Goal: Transaction & Acquisition: Purchase product/service

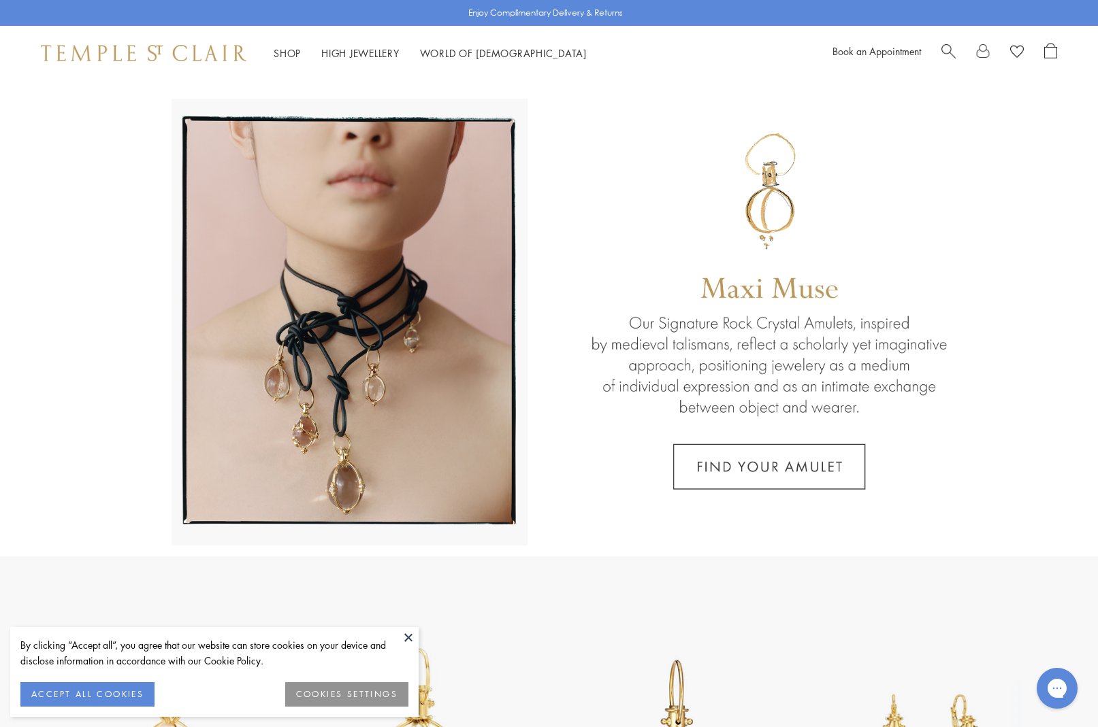
click at [67, 691] on button "ACCEPT ALL COOKIES" at bounding box center [87, 695] width 134 height 24
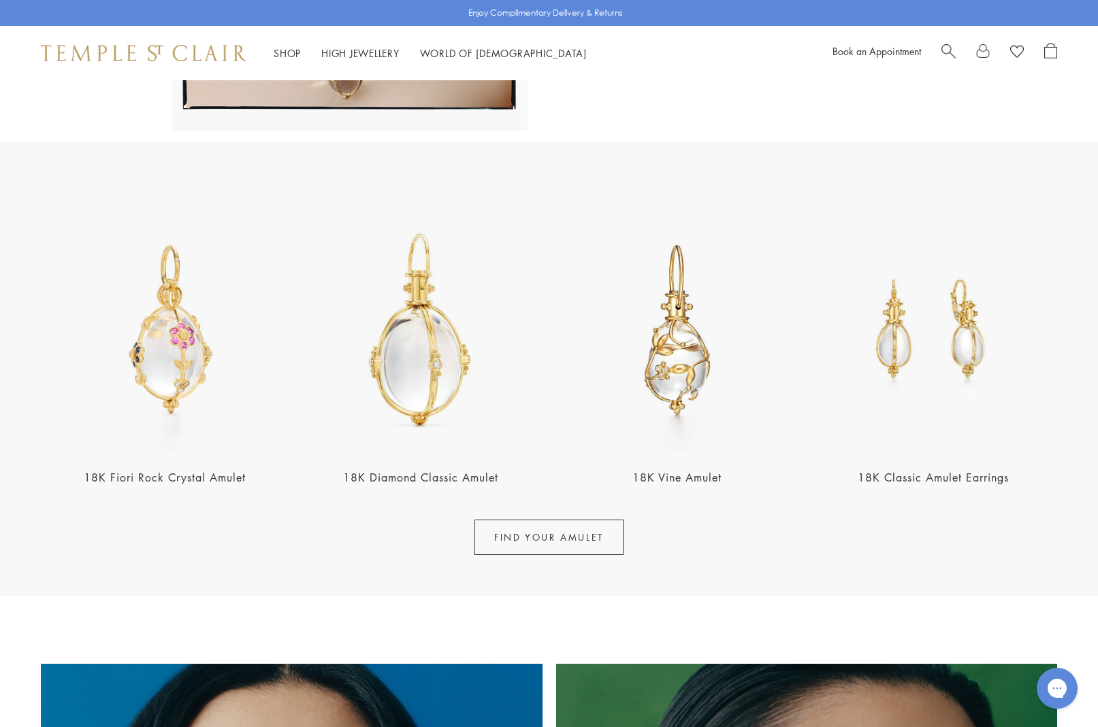
scroll to position [421, 0]
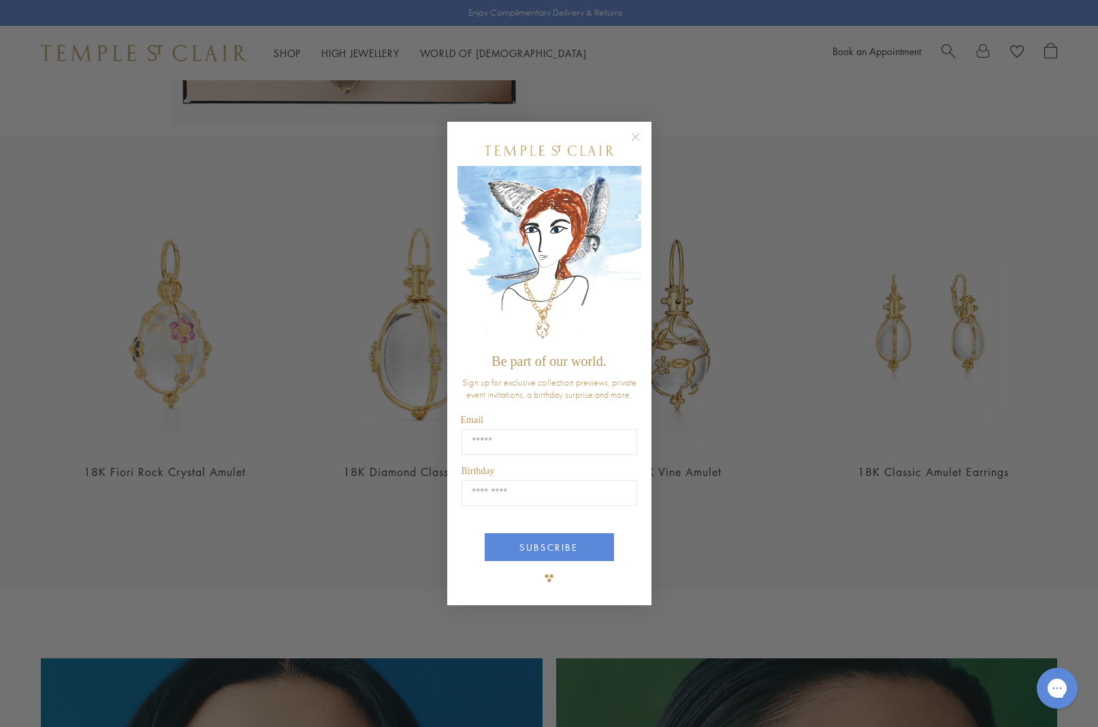
click at [630, 131] on circle "Close dialog" at bounding box center [635, 137] width 16 height 16
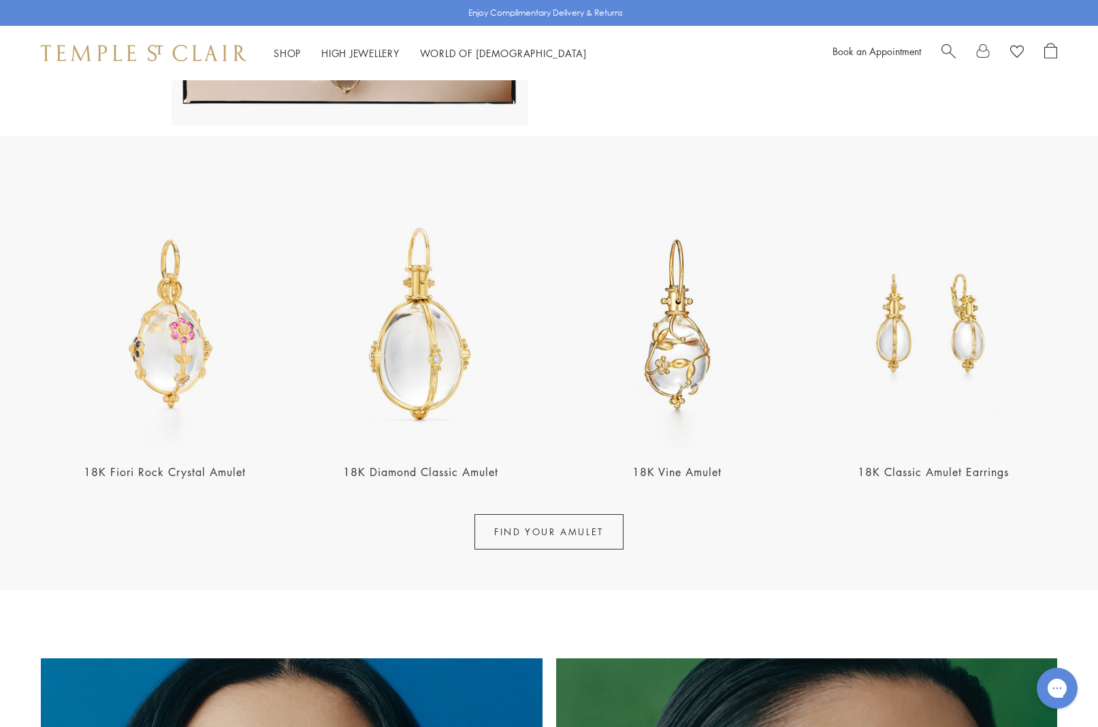
click at [521, 533] on link "FIND YOUR AMULET" at bounding box center [548, 531] width 149 height 35
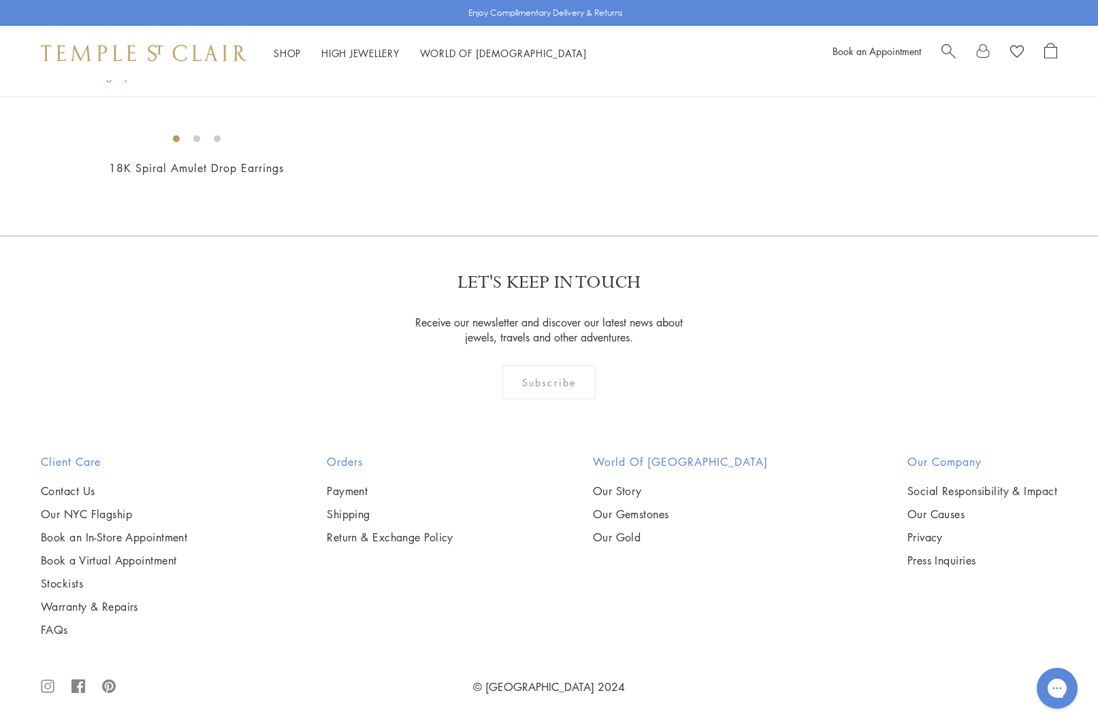
scroll to position [8780, 0]
click at [0, 0] on img at bounding box center [0, 0] width 0 height 0
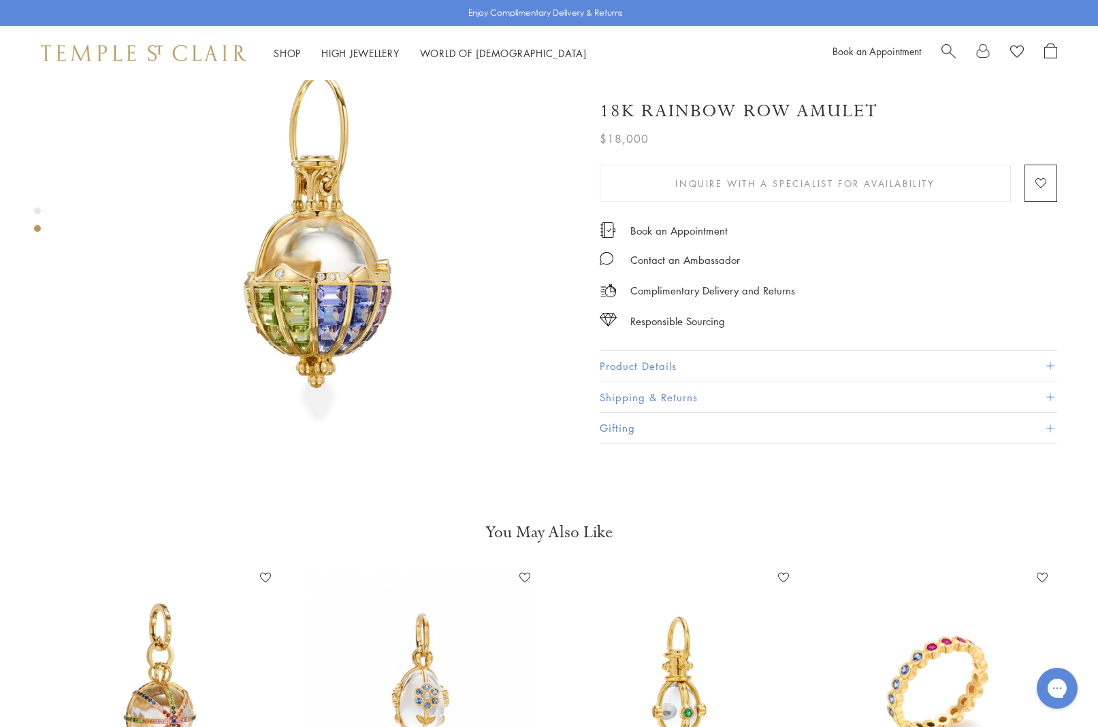
scroll to position [627, 0]
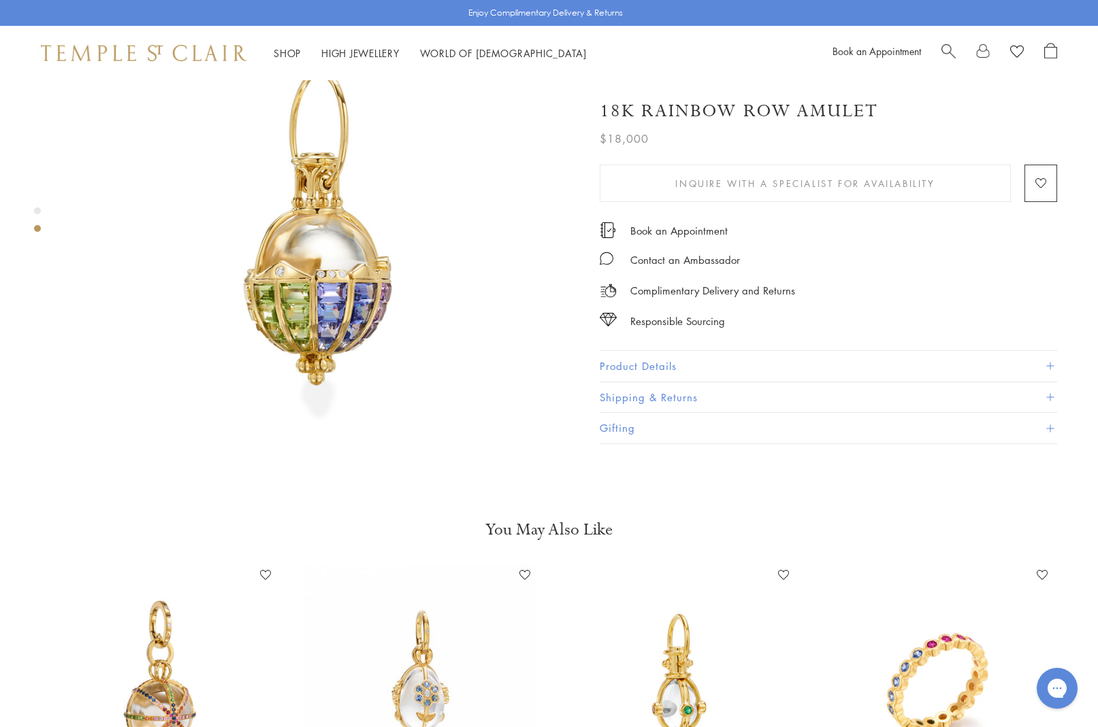
click at [950, 51] on span "Search" at bounding box center [948, 50] width 14 height 14
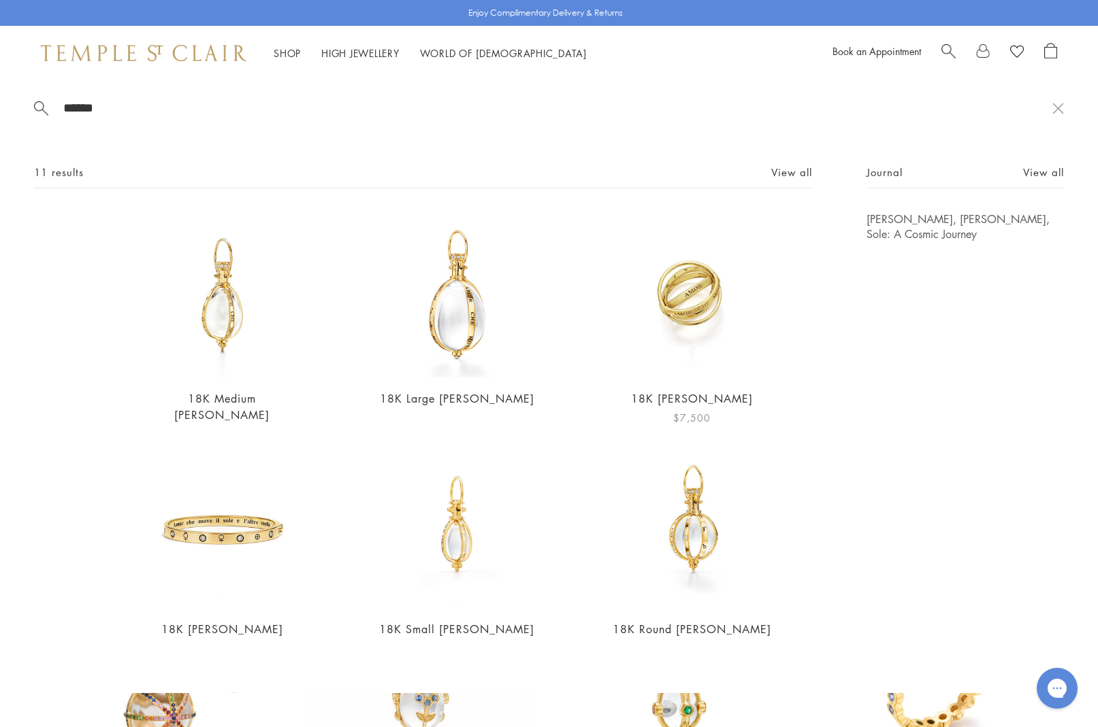
type input "******"
click at [700, 299] on img at bounding box center [691, 295] width 167 height 167
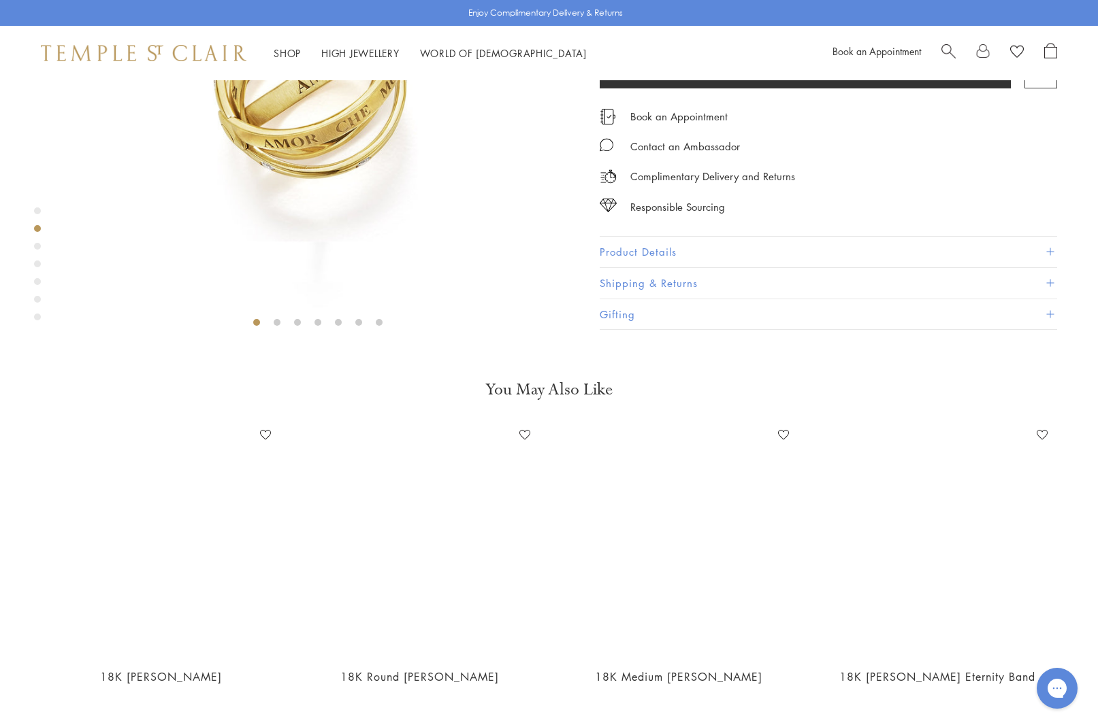
scroll to position [270, 0]
